Goal: Browse casually: Explore the website without a specific task or goal

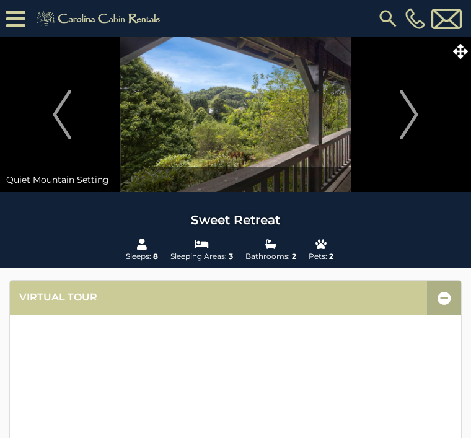
click at [405, 114] on img "Next" at bounding box center [409, 115] width 19 height 50
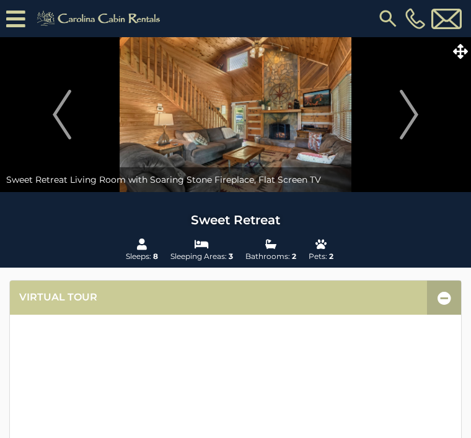
click at [414, 110] on img "Next" at bounding box center [409, 115] width 19 height 50
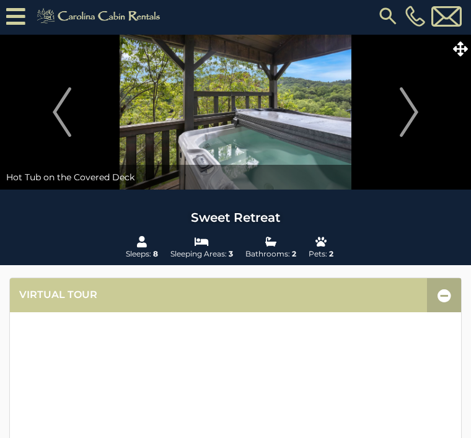
click at [418, 117] on img "Next" at bounding box center [409, 113] width 19 height 50
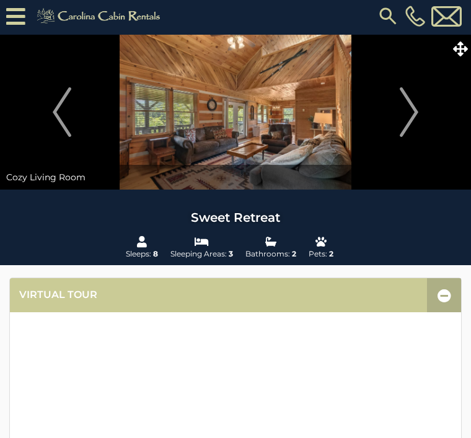
scroll to position [2, 0]
click at [462, 55] on icon at bounding box center [460, 49] width 15 height 15
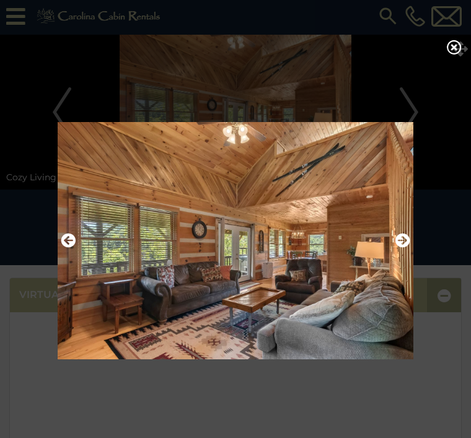
click at [405, 252] on button "Next" at bounding box center [403, 241] width 15 height 21
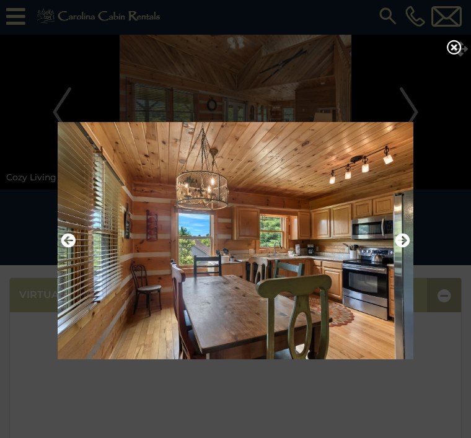
click at [403, 248] on icon "Next" at bounding box center [403, 240] width 15 height 15
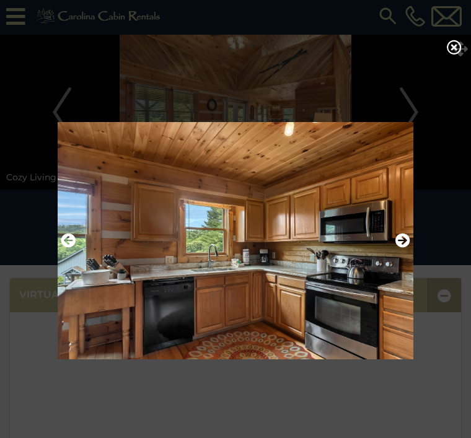
click at [404, 248] on icon "Next" at bounding box center [403, 240] width 15 height 15
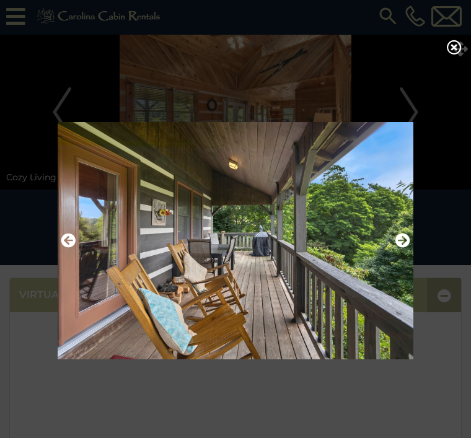
click at [405, 248] on icon "Next" at bounding box center [403, 240] width 15 height 15
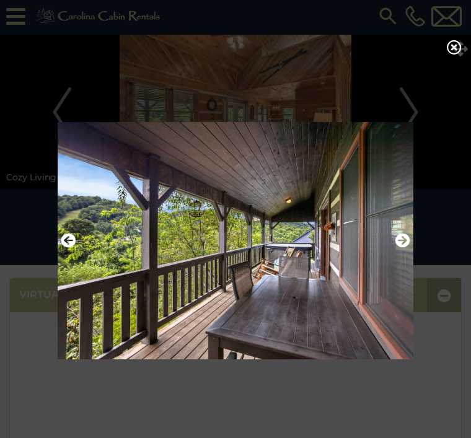
click at [404, 248] on icon "Next" at bounding box center [403, 240] width 15 height 15
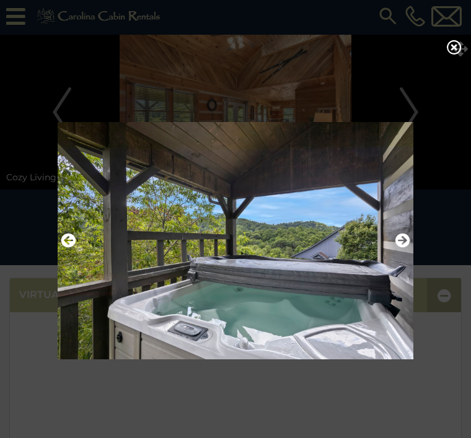
click at [407, 248] on icon "Next" at bounding box center [403, 240] width 15 height 15
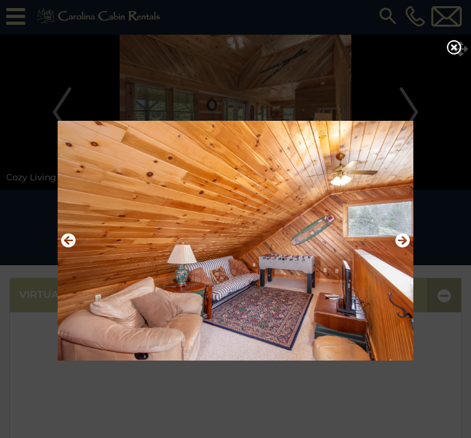
click at [411, 252] on img at bounding box center [236, 241] width 356 height 252
click at [409, 248] on icon "Next" at bounding box center [403, 240] width 15 height 15
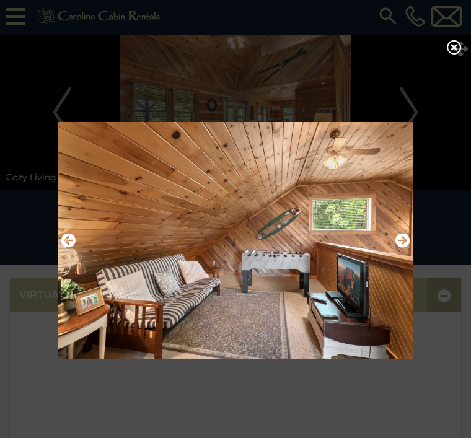
click at [409, 248] on icon "Next" at bounding box center [403, 240] width 15 height 15
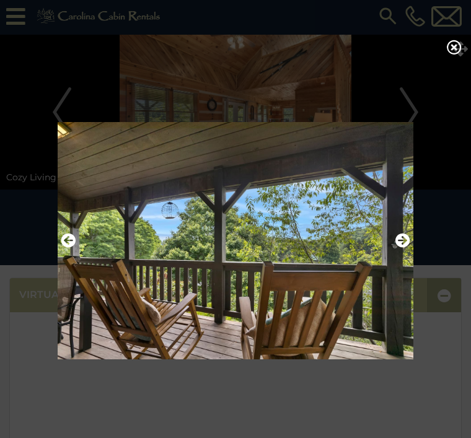
click at [406, 248] on icon "Next" at bounding box center [403, 240] width 15 height 15
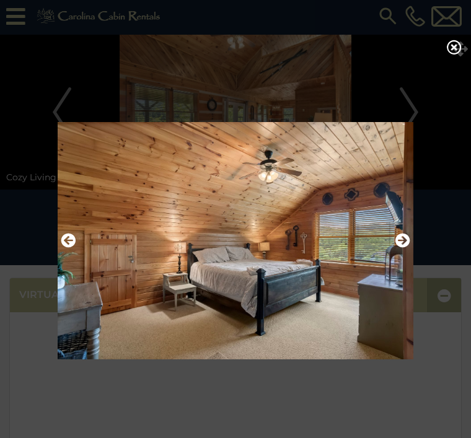
click at [405, 248] on icon "Next" at bounding box center [403, 240] width 15 height 15
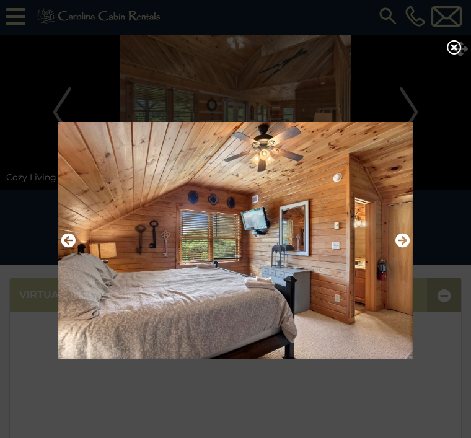
click at [68, 248] on icon "Previous" at bounding box center [68, 240] width 15 height 15
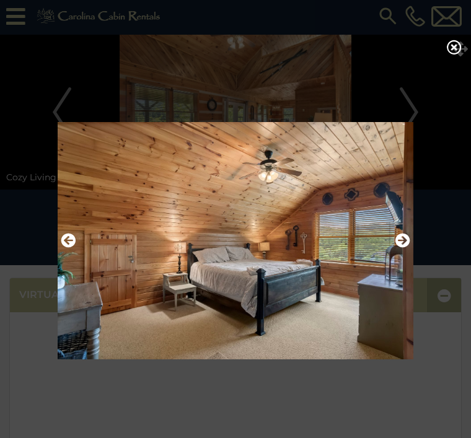
click at [406, 248] on icon "Next" at bounding box center [403, 240] width 15 height 15
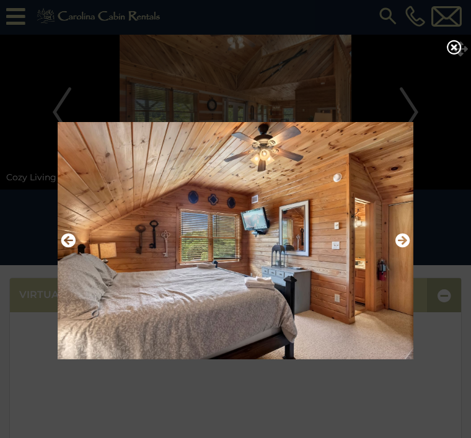
click at [408, 252] on button "Next" at bounding box center [403, 241] width 15 height 21
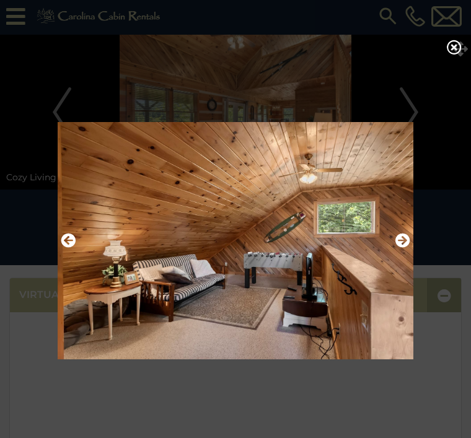
click at [407, 252] on button "Next" at bounding box center [403, 241] width 15 height 21
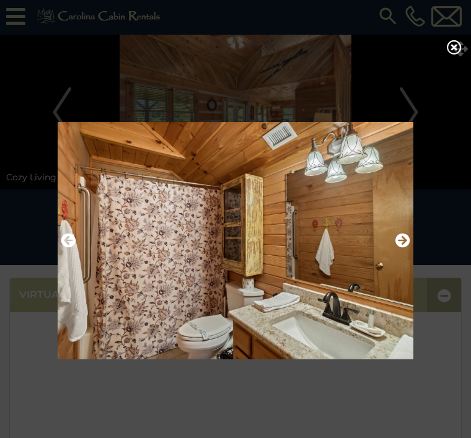
click at [405, 248] on icon "Next" at bounding box center [403, 240] width 15 height 15
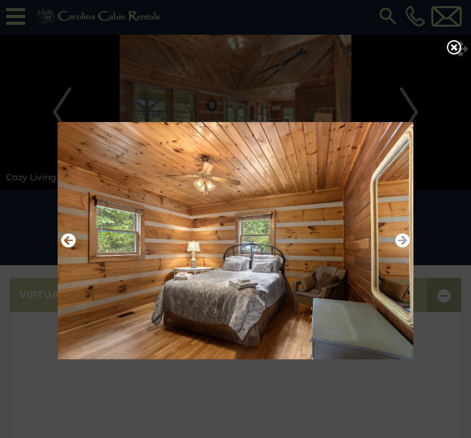
click at [409, 248] on icon "Next" at bounding box center [403, 240] width 15 height 15
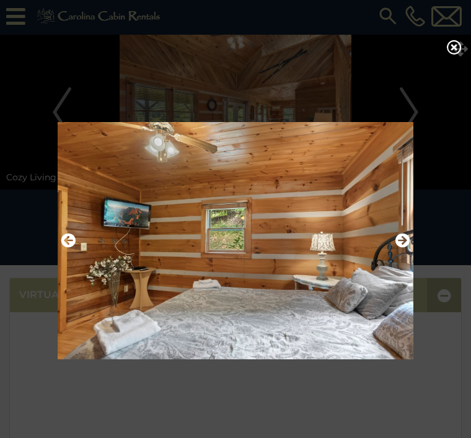
click at [404, 248] on icon "Next" at bounding box center [403, 240] width 15 height 15
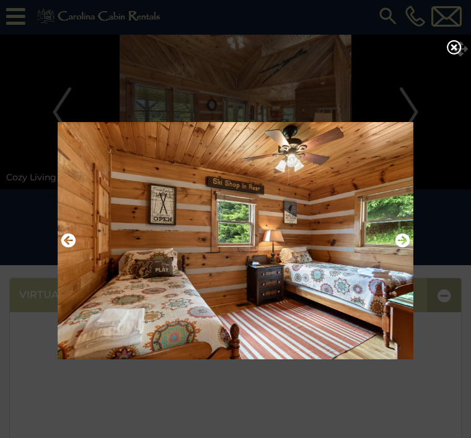
click at [402, 248] on icon "Next" at bounding box center [403, 240] width 15 height 15
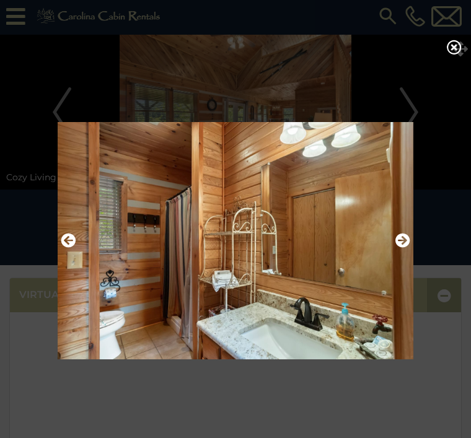
click at [405, 252] on button "Next" at bounding box center [403, 241] width 15 height 21
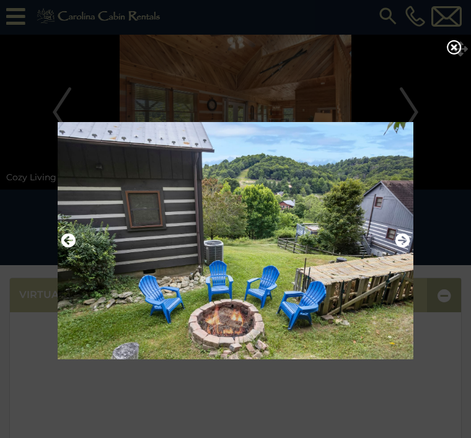
click at [410, 248] on icon "Next" at bounding box center [403, 240] width 15 height 15
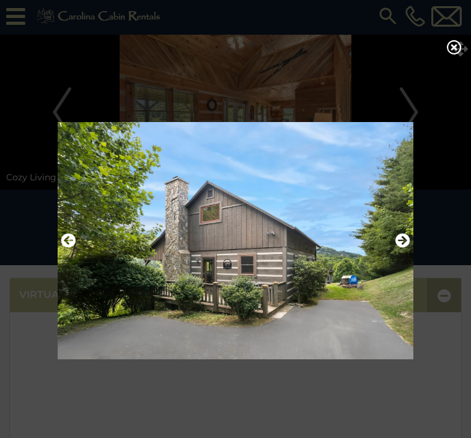
click at [407, 252] on button "Next" at bounding box center [403, 241] width 15 height 21
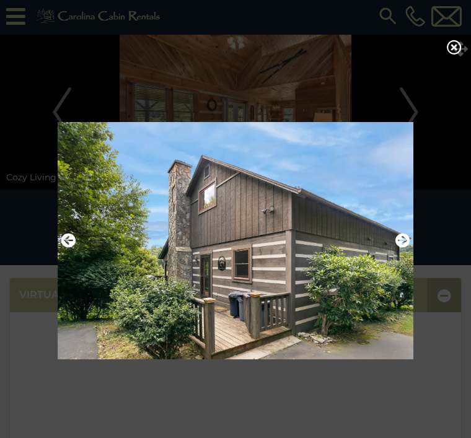
click at [409, 248] on icon "Next" at bounding box center [403, 240] width 15 height 15
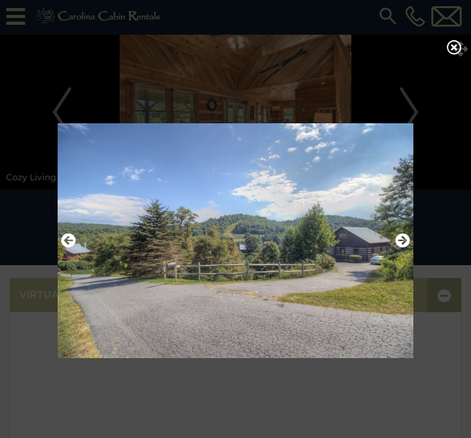
click at [407, 248] on icon "Next" at bounding box center [403, 240] width 15 height 15
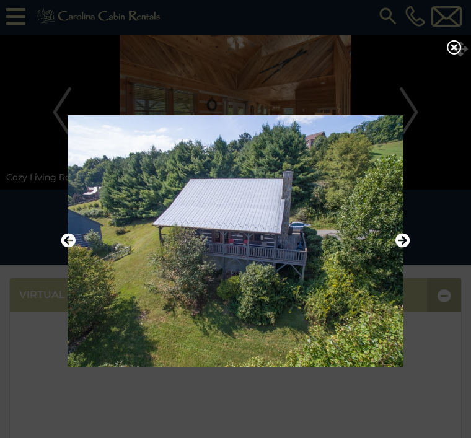
click at [409, 252] on button "Next" at bounding box center [403, 241] width 15 height 21
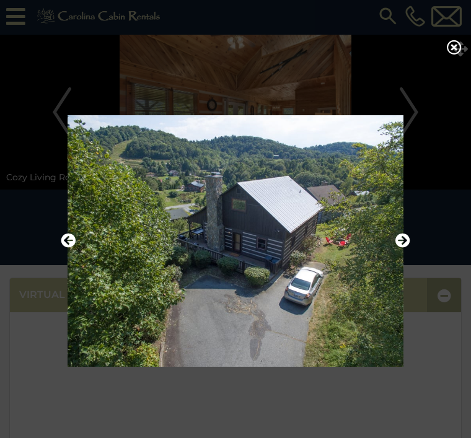
click at [409, 248] on icon "Next" at bounding box center [403, 240] width 15 height 15
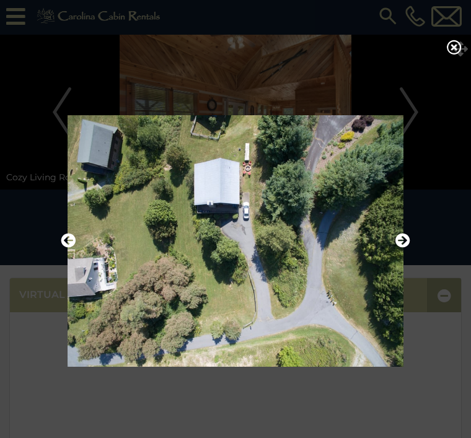
click at [404, 248] on icon "Next" at bounding box center [403, 240] width 15 height 15
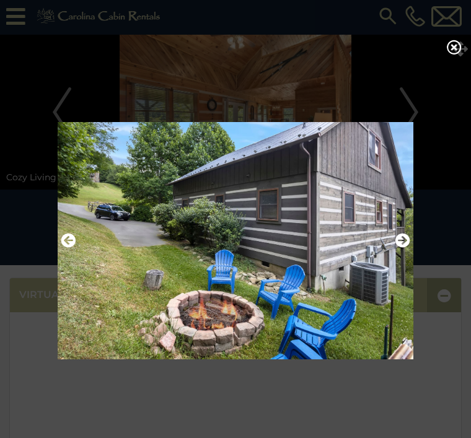
click at [409, 248] on icon "Next" at bounding box center [403, 240] width 15 height 15
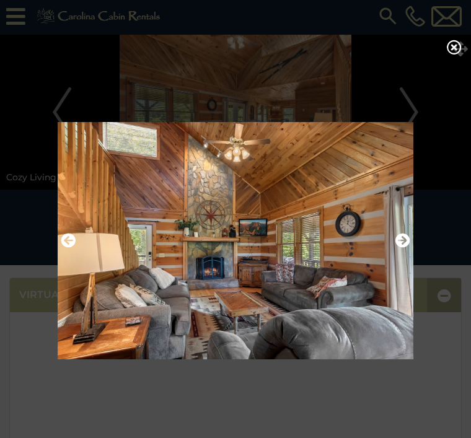
click at [407, 248] on icon "Next" at bounding box center [403, 240] width 15 height 15
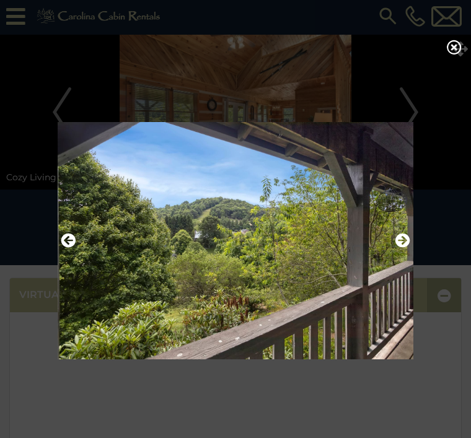
click at [405, 248] on icon "Next" at bounding box center [403, 240] width 15 height 15
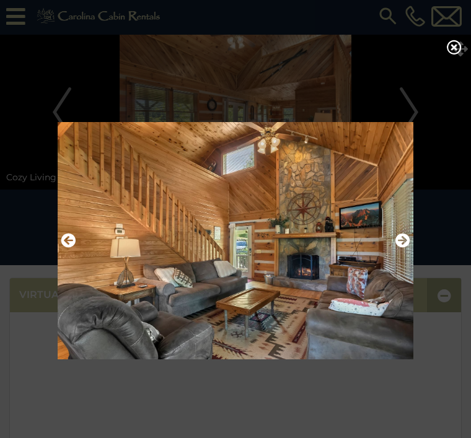
click at [406, 248] on icon "Next" at bounding box center [403, 240] width 15 height 15
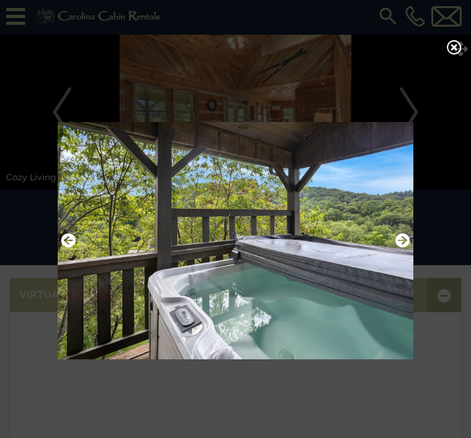
click at [405, 248] on icon "Next" at bounding box center [403, 240] width 15 height 15
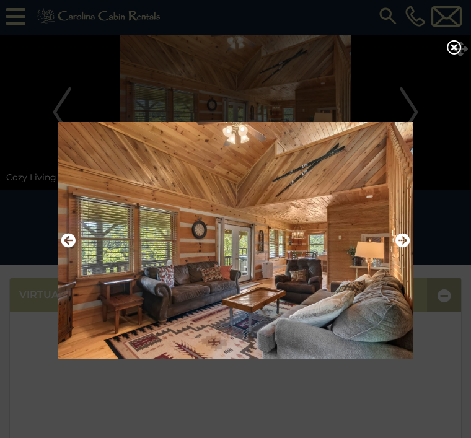
click at [412, 257] on img at bounding box center [236, 241] width 356 height 252
click at [400, 248] on icon "Next" at bounding box center [403, 240] width 15 height 15
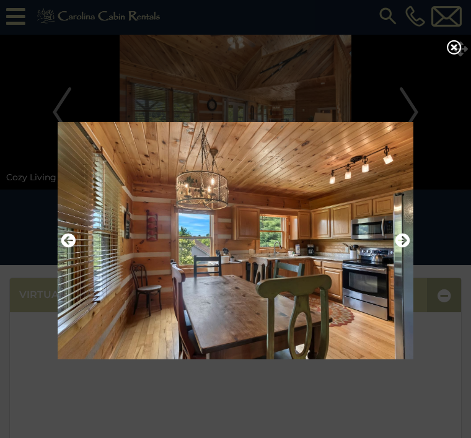
click at [405, 248] on icon "Next" at bounding box center [403, 240] width 15 height 15
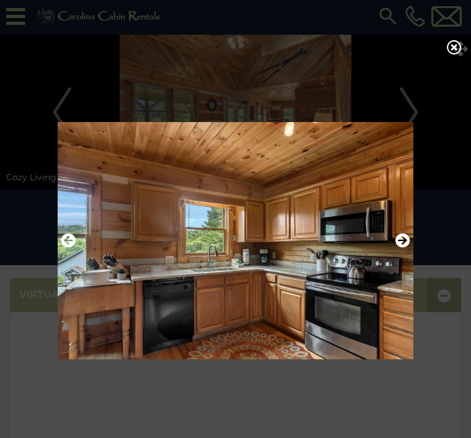
click at [405, 248] on icon "Next" at bounding box center [403, 240] width 15 height 15
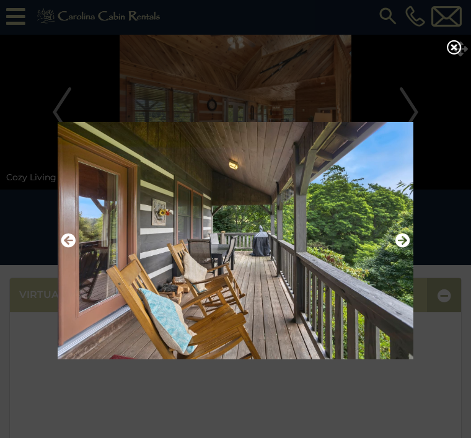
click at [408, 248] on icon "Next" at bounding box center [403, 240] width 15 height 15
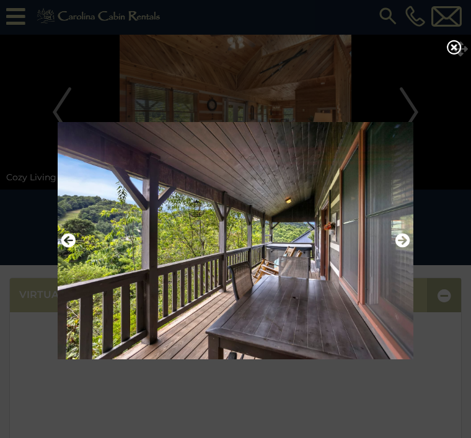
click at [408, 248] on icon "Next" at bounding box center [403, 240] width 15 height 15
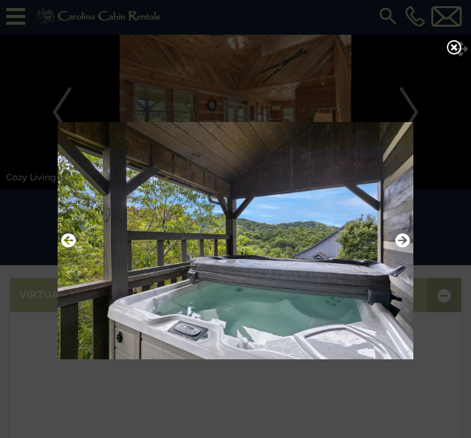
click at [407, 248] on icon "Next" at bounding box center [403, 240] width 15 height 15
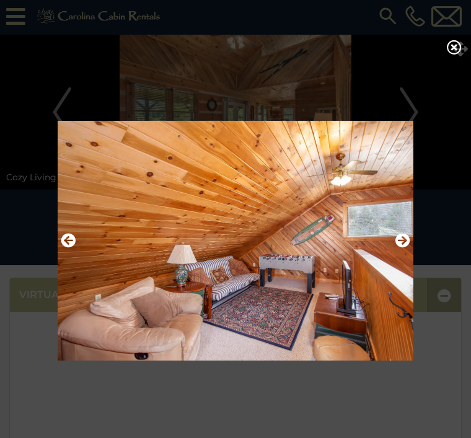
click at [412, 258] on img at bounding box center [236, 241] width 356 height 252
click at [402, 248] on icon "Next" at bounding box center [403, 240] width 15 height 15
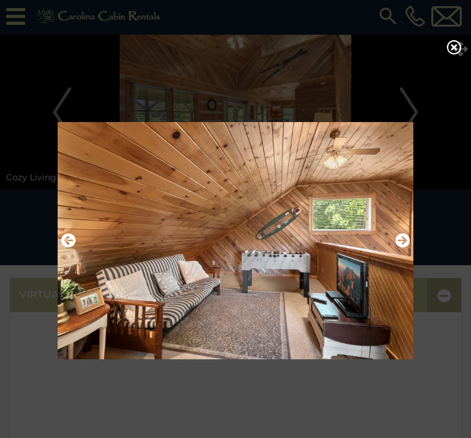
click at [404, 248] on icon "Next" at bounding box center [403, 240] width 15 height 15
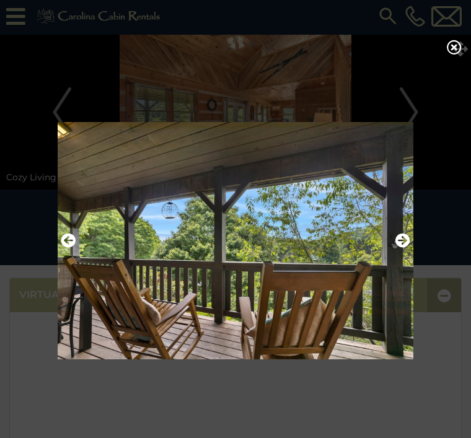
click at [408, 248] on icon "Next" at bounding box center [403, 240] width 15 height 15
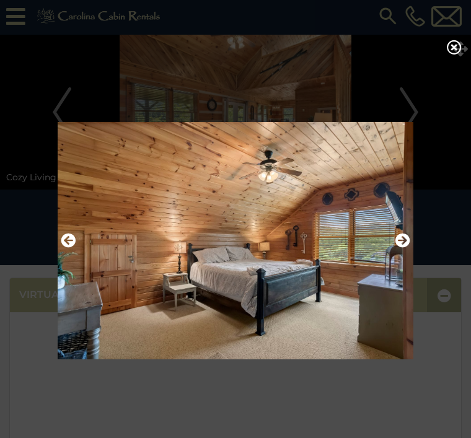
click at [409, 248] on icon "Next" at bounding box center [403, 240] width 15 height 15
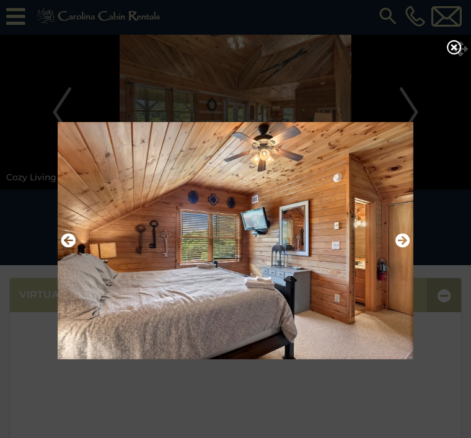
click at [405, 248] on icon "Next" at bounding box center [403, 240] width 15 height 15
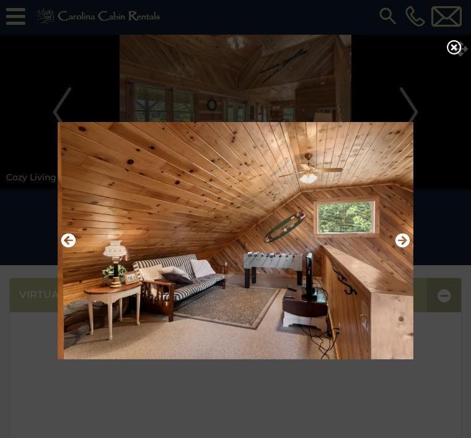
click at [405, 248] on icon "Next" at bounding box center [403, 240] width 15 height 15
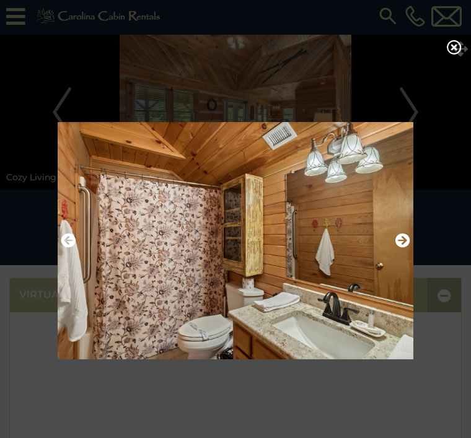
click at [408, 248] on icon "Next" at bounding box center [403, 240] width 15 height 15
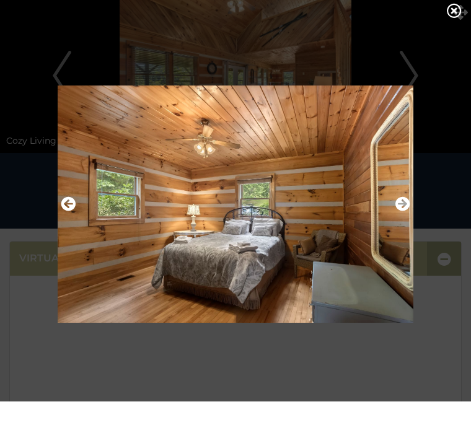
scroll to position [40, 0]
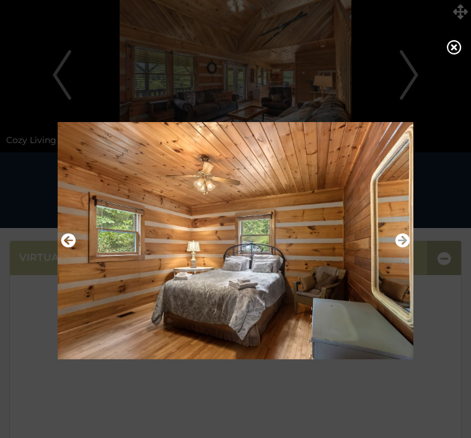
click at [406, 85] on div at bounding box center [236, 241] width 362 height 351
click at [460, 51] on icon at bounding box center [454, 47] width 15 height 15
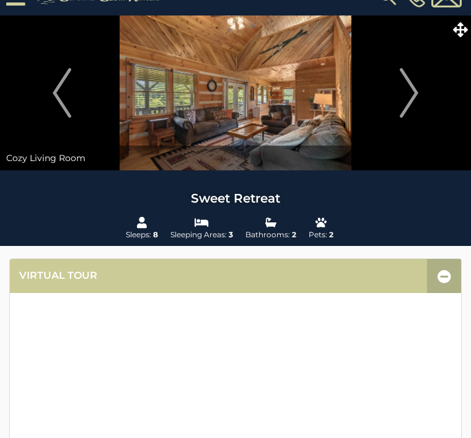
scroll to position [0, 0]
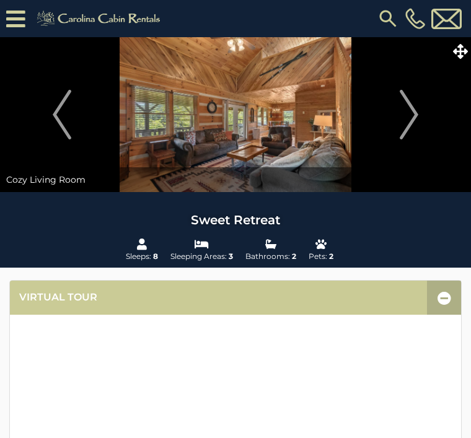
click at [413, 122] on img "Next" at bounding box center [409, 115] width 19 height 50
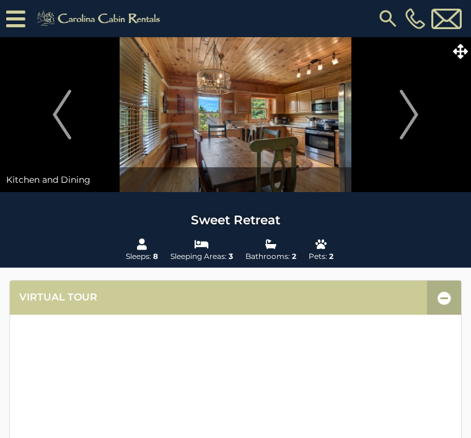
click at [420, 110] on button "Next" at bounding box center [409, 114] width 112 height 155
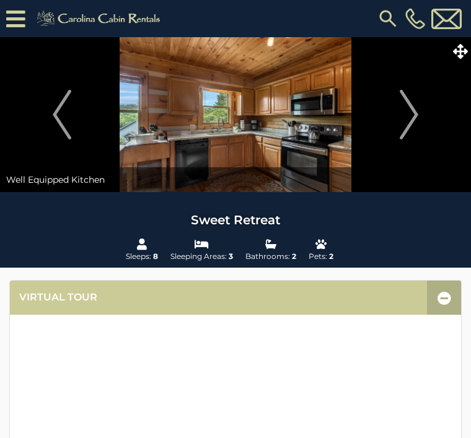
click at [422, 107] on button "Next" at bounding box center [409, 114] width 112 height 155
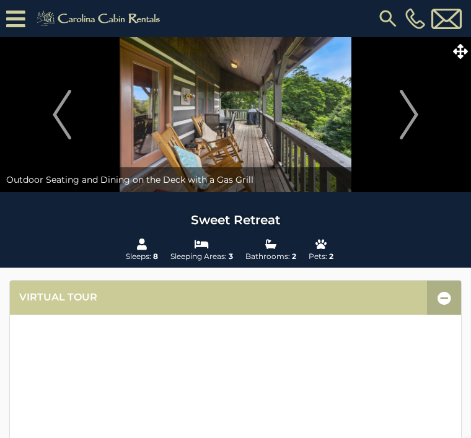
click at [417, 110] on img "Next" at bounding box center [409, 115] width 19 height 50
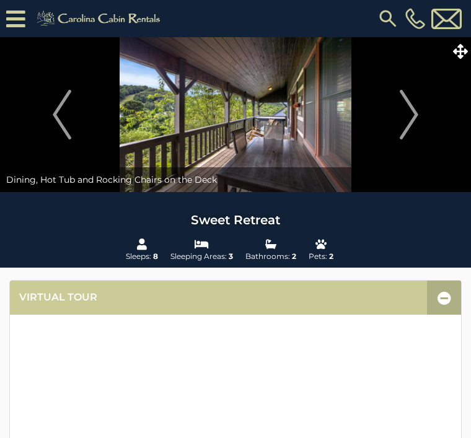
click at [417, 110] on img "Next" at bounding box center [409, 115] width 19 height 50
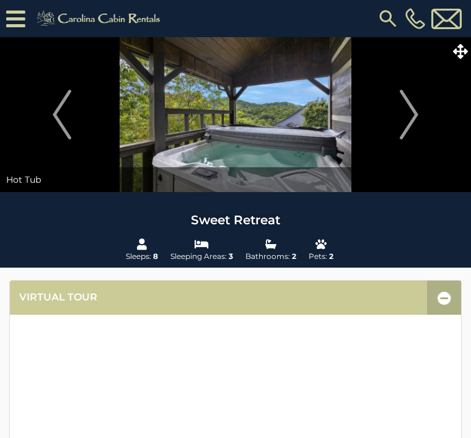
click at [413, 117] on img "Next" at bounding box center [409, 115] width 19 height 50
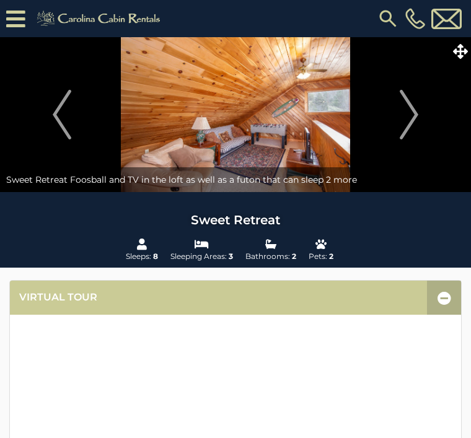
click at [411, 112] on img "Next" at bounding box center [409, 115] width 19 height 50
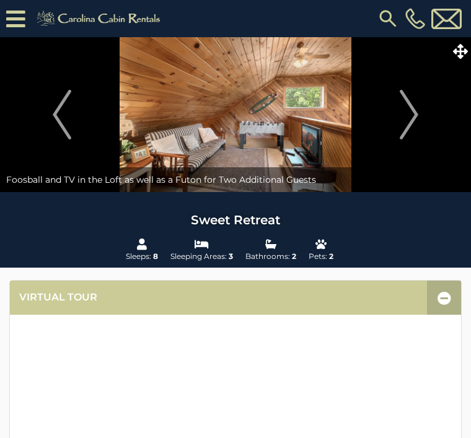
click at [414, 115] on img "Next" at bounding box center [409, 115] width 19 height 50
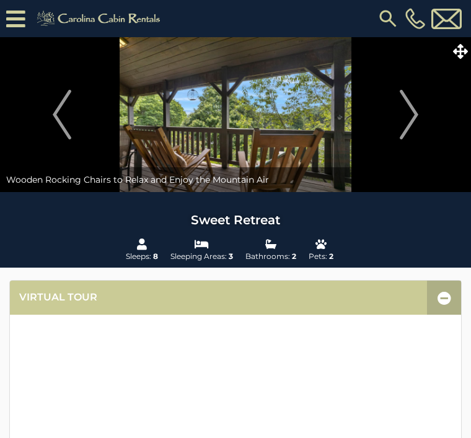
click at [416, 113] on img "Next" at bounding box center [409, 115] width 19 height 50
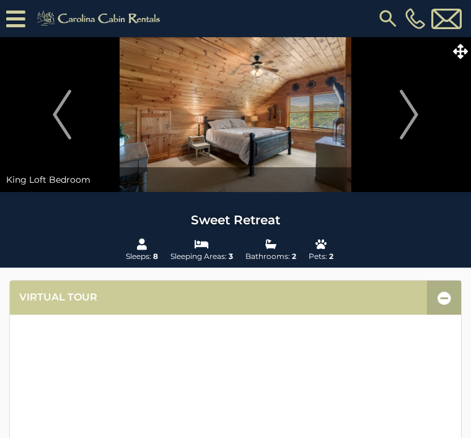
click at [412, 113] on img "Next" at bounding box center [409, 115] width 19 height 50
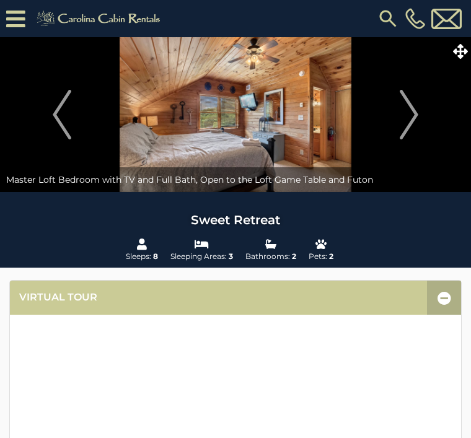
click at [420, 114] on button "Next" at bounding box center [409, 114] width 112 height 155
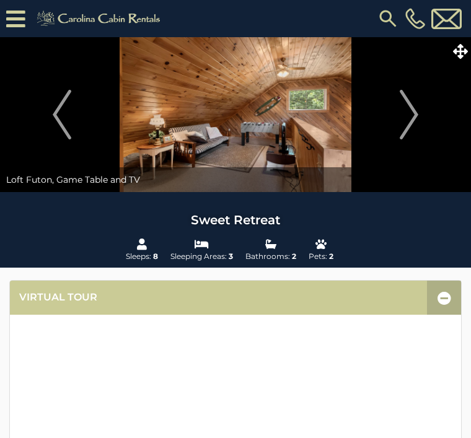
click at [411, 118] on img "Next" at bounding box center [409, 115] width 19 height 50
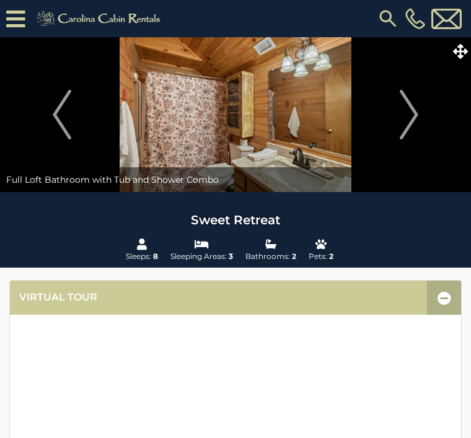
click at [415, 114] on img "Next" at bounding box center [409, 115] width 19 height 50
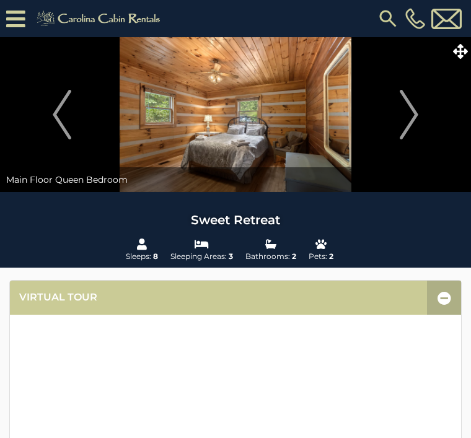
click at [410, 115] on img "Next" at bounding box center [409, 115] width 19 height 50
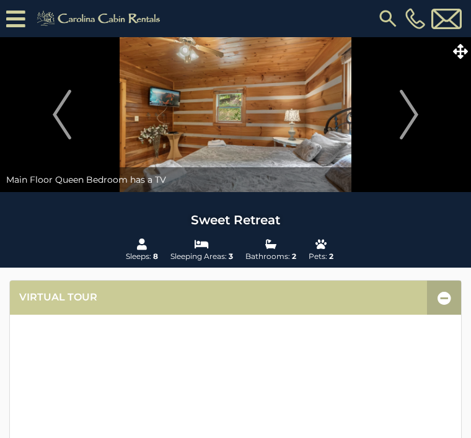
click at [418, 108] on img "Next" at bounding box center [409, 115] width 19 height 50
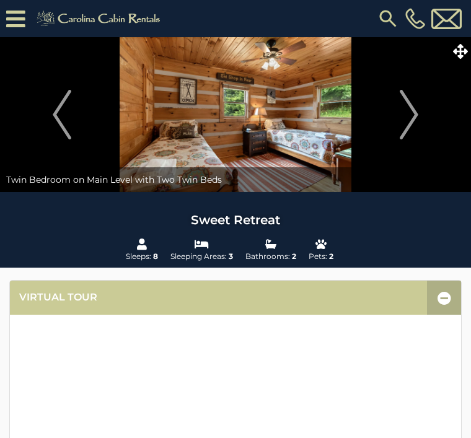
click at [410, 115] on img "Next" at bounding box center [409, 115] width 19 height 50
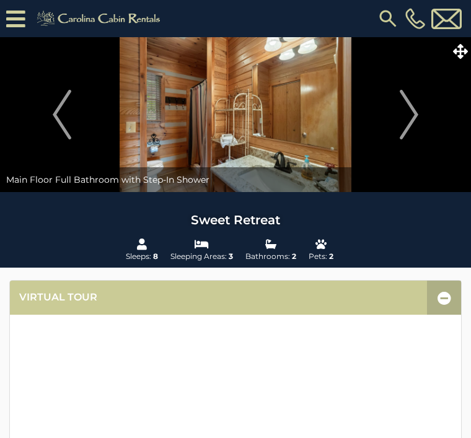
click at [409, 122] on img "Next" at bounding box center [409, 115] width 19 height 50
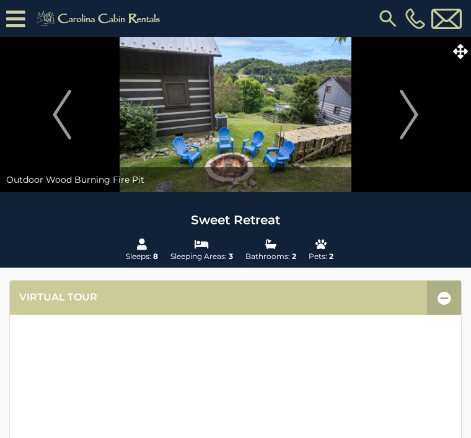
click at [411, 115] on img "Next" at bounding box center [409, 115] width 19 height 50
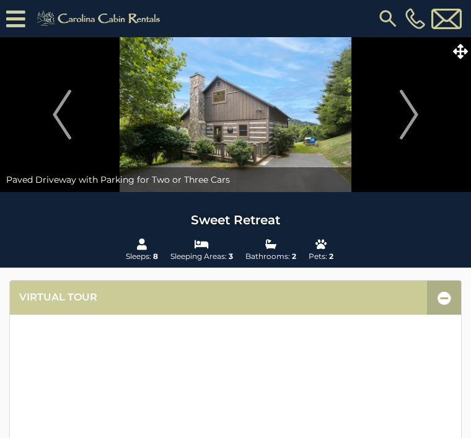
click at [407, 117] on img "Next" at bounding box center [409, 115] width 19 height 50
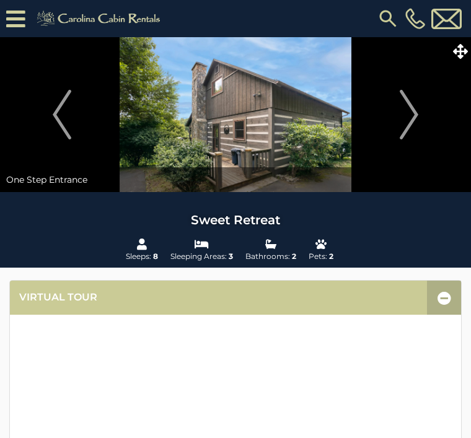
click at [412, 117] on img "Next" at bounding box center [409, 115] width 19 height 50
